Goal: Use online tool/utility: Use online tool/utility

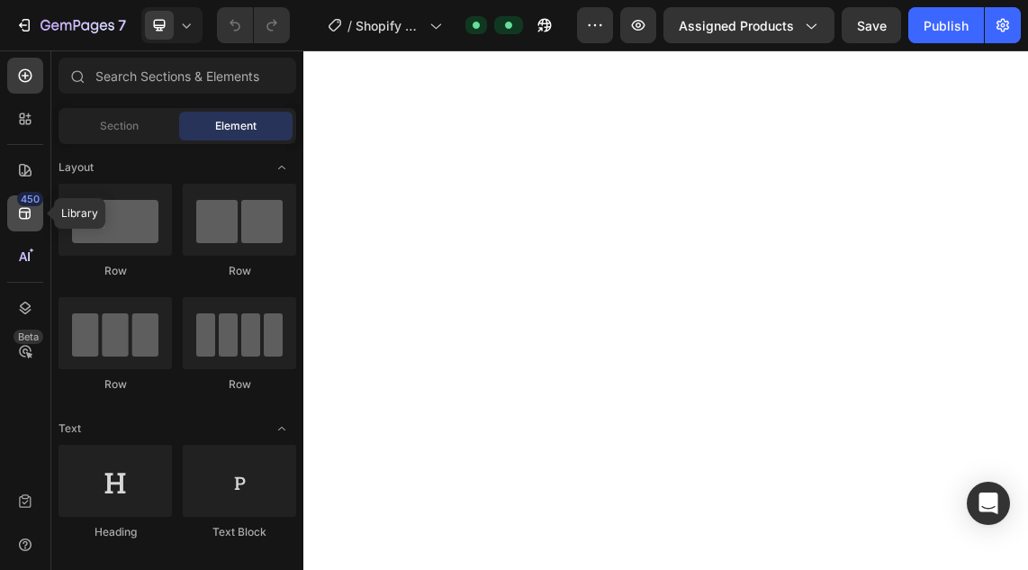
click at [35, 221] on div "450" at bounding box center [25, 213] width 36 height 36
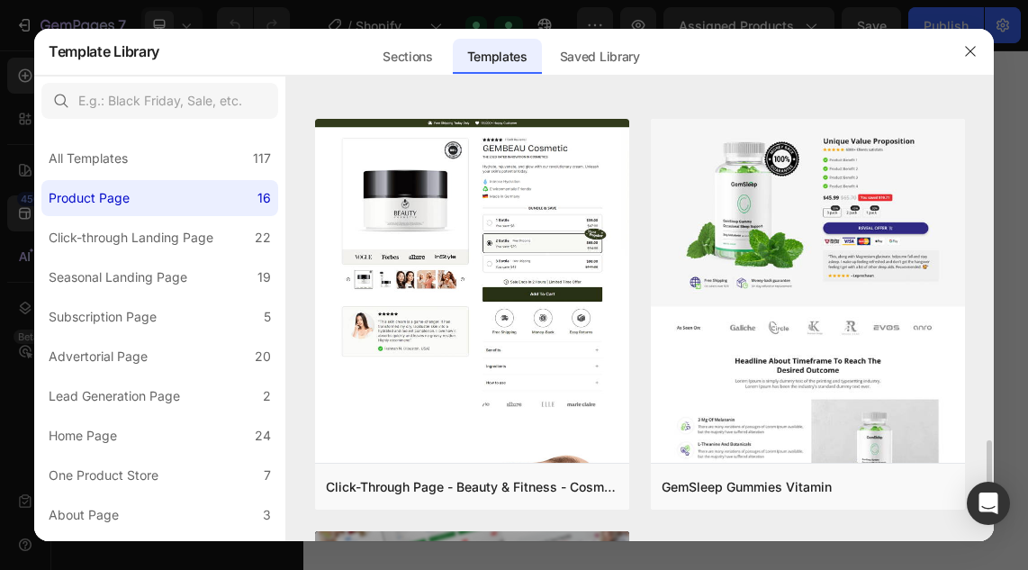
scroll to position [2861, 0]
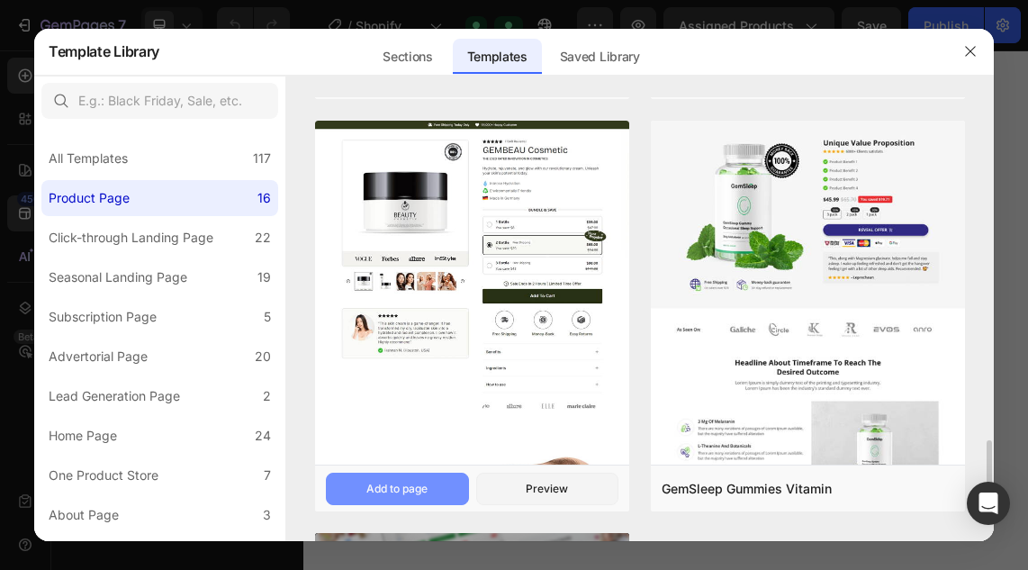
click at [389, 486] on div "Add to page" at bounding box center [396, 489] width 61 height 16
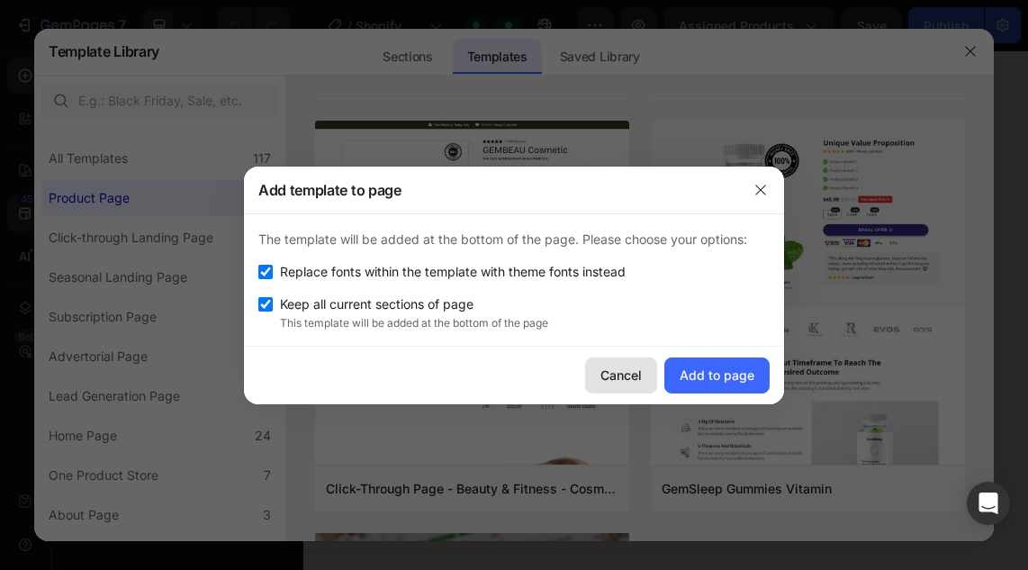
click at [609, 378] on div "Cancel" at bounding box center [620, 374] width 41 height 19
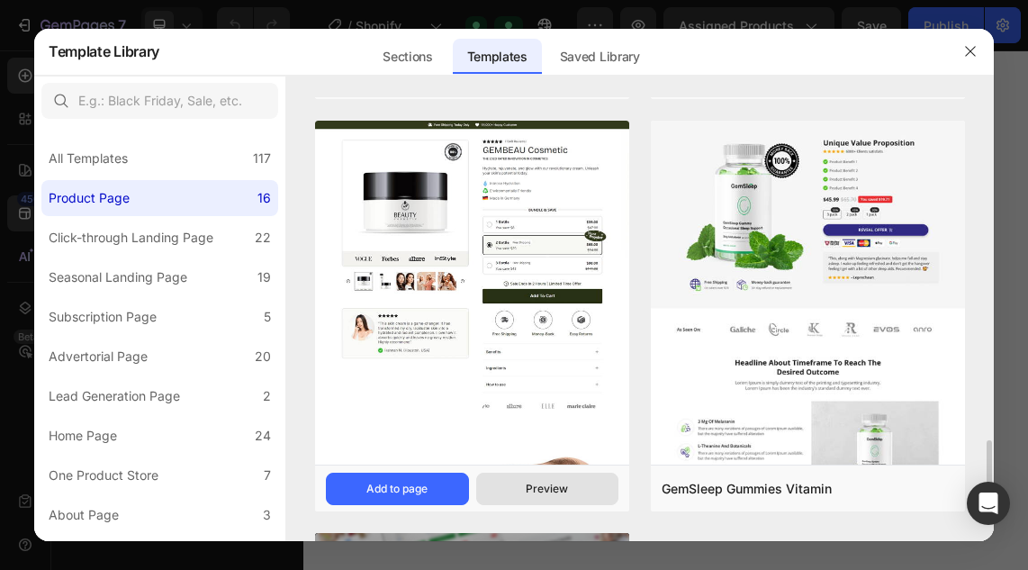
click at [549, 491] on div "Preview" at bounding box center [547, 489] width 42 height 16
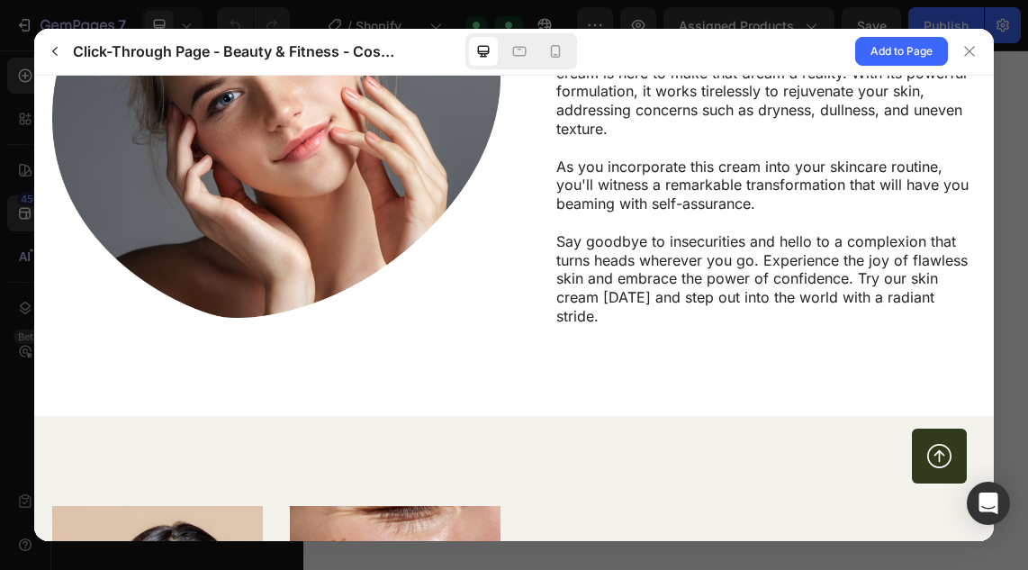
scroll to position [1770, 0]
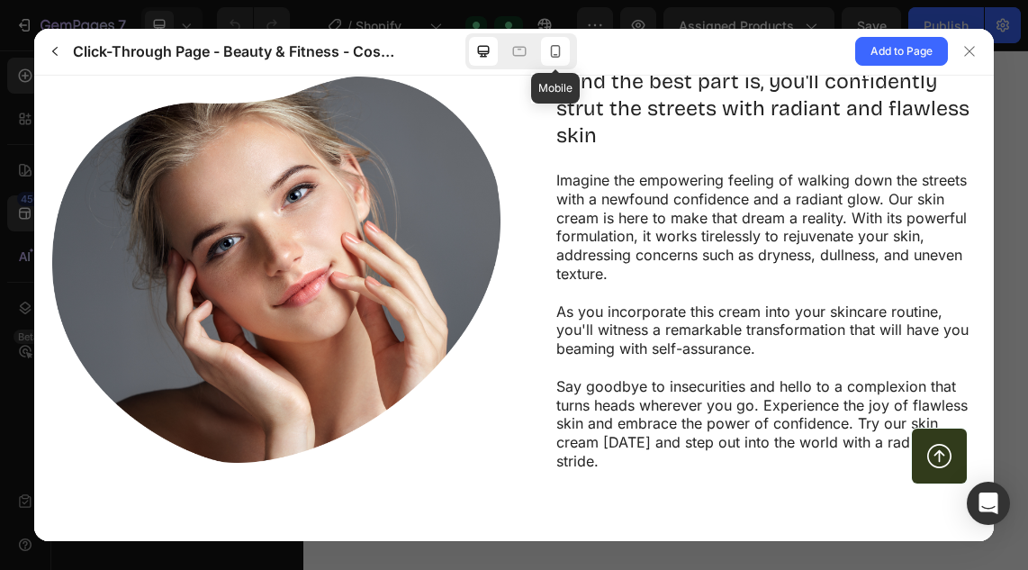
click at [557, 50] on icon at bounding box center [555, 51] width 18 height 18
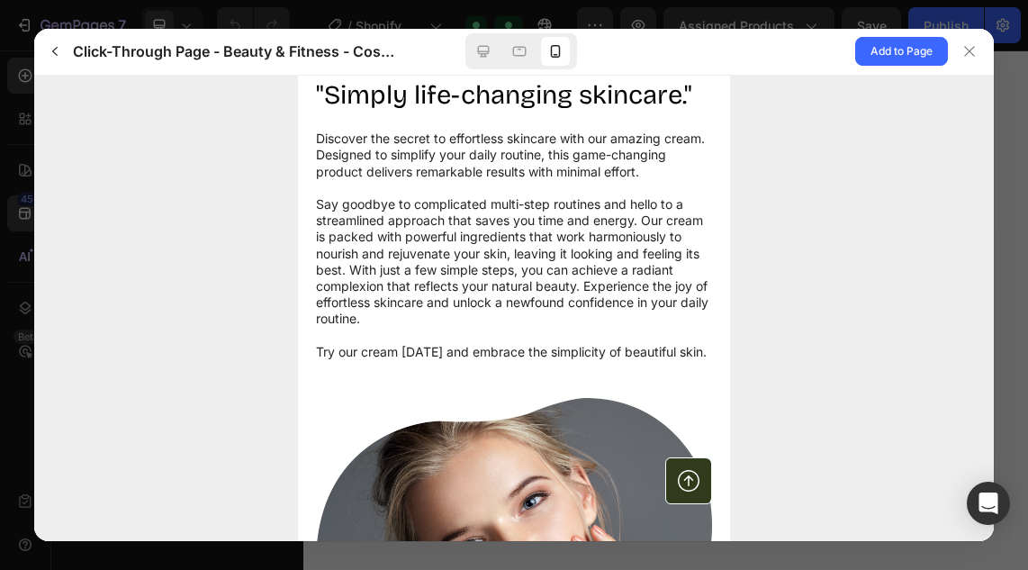
scroll to position [2048, 0]
click at [51, 56] on icon "button" at bounding box center [55, 51] width 14 height 14
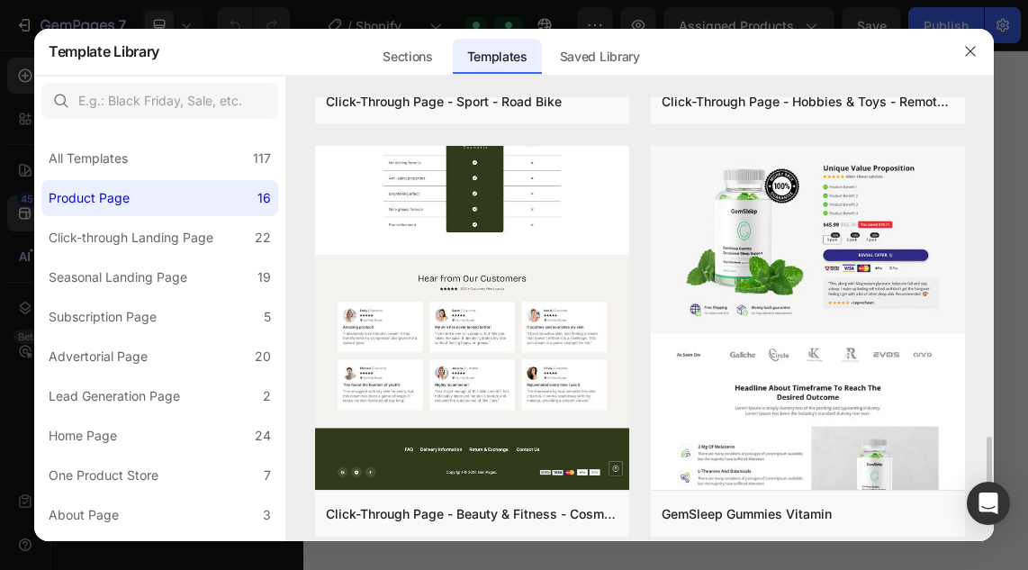
scroll to position [2839, 0]
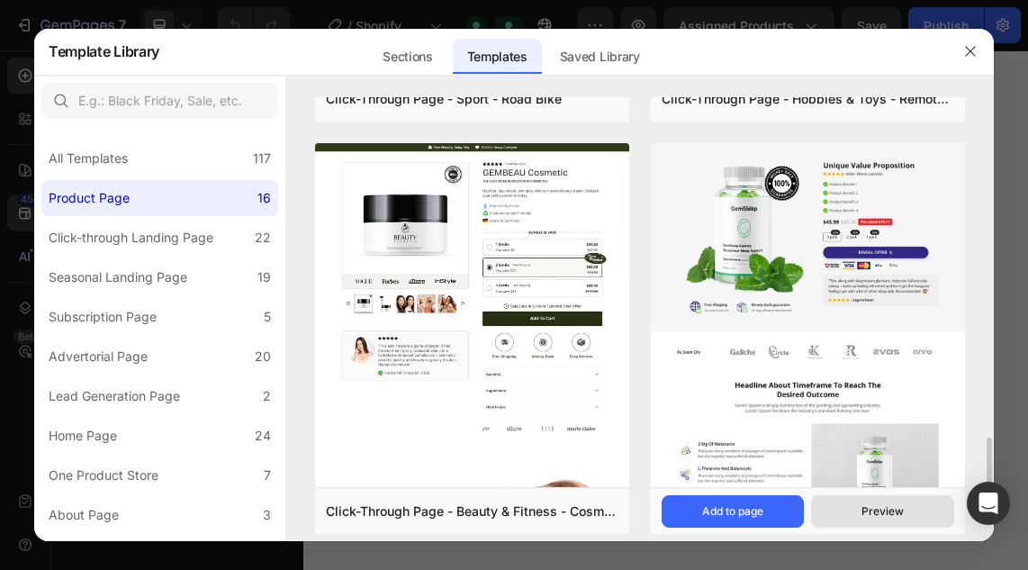
click at [878, 513] on div "Preview" at bounding box center [882, 511] width 42 height 16
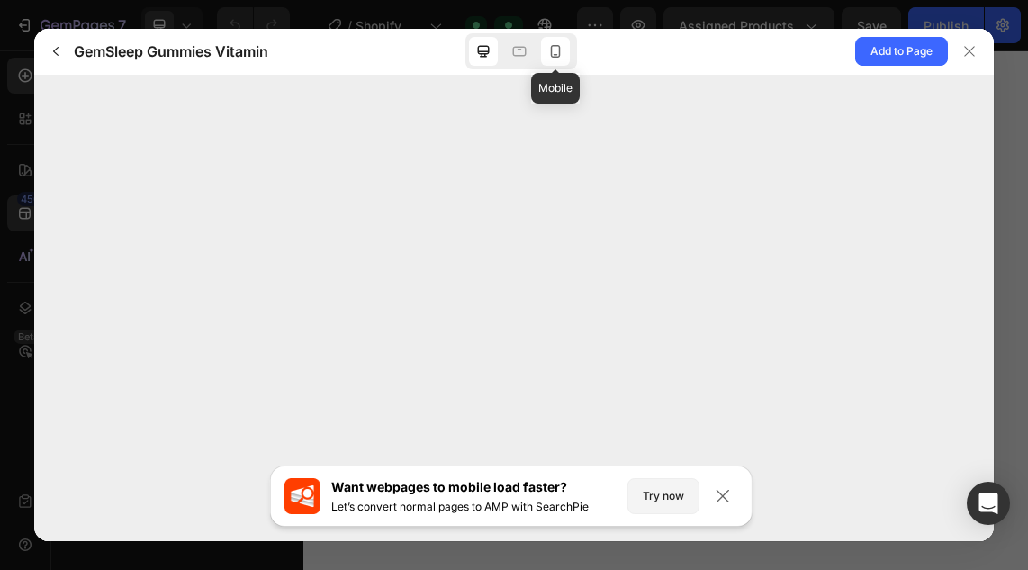
click at [561, 61] on div at bounding box center [555, 51] width 29 height 29
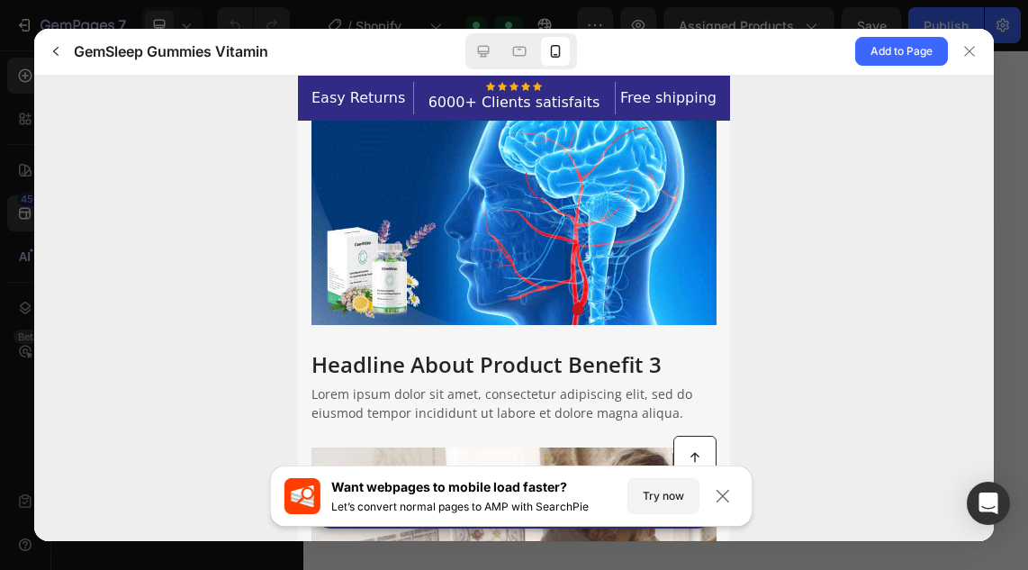
scroll to position [2987, 0]
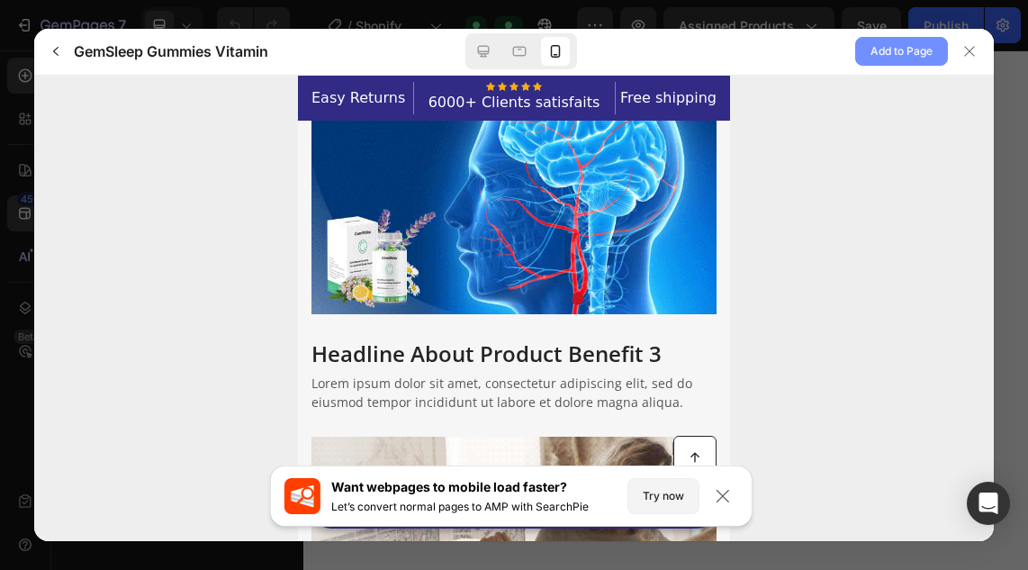
click at [914, 61] on span "Add to Page" at bounding box center [901, 52] width 62 height 22
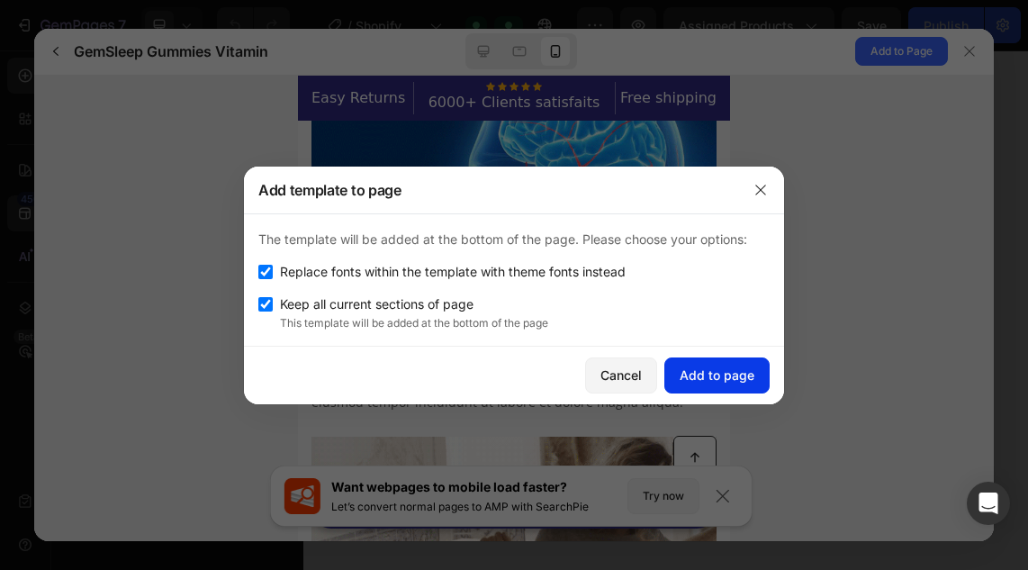
click at [695, 377] on div "Add to page" at bounding box center [717, 374] width 75 height 19
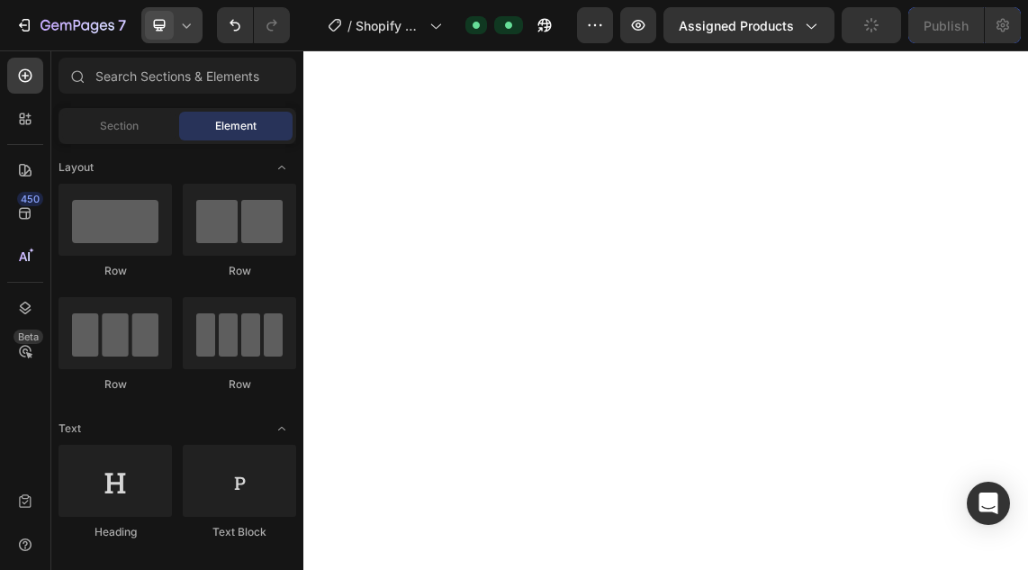
click at [189, 27] on icon at bounding box center [186, 25] width 18 height 18
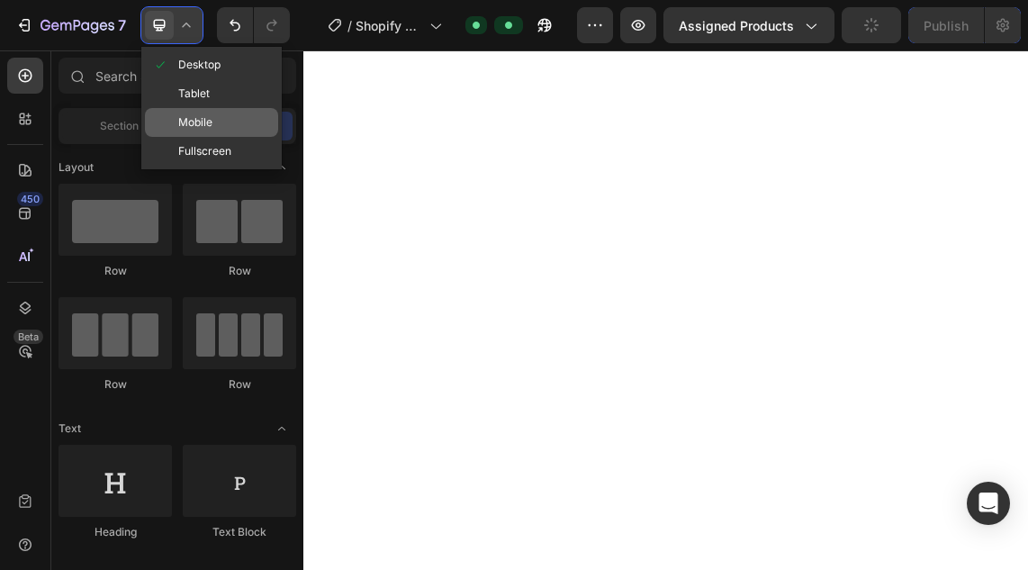
click at [201, 115] on span "Mobile" at bounding box center [195, 122] width 34 height 18
